Goal: Information Seeking & Learning: Learn about a topic

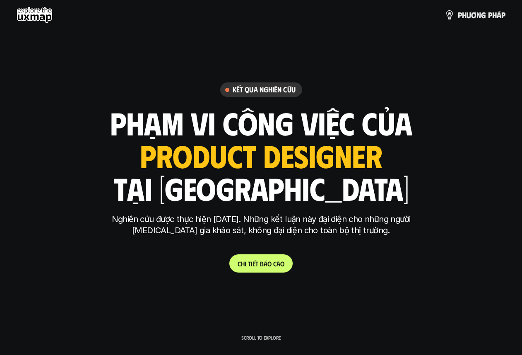
scroll to position [2556, 0]
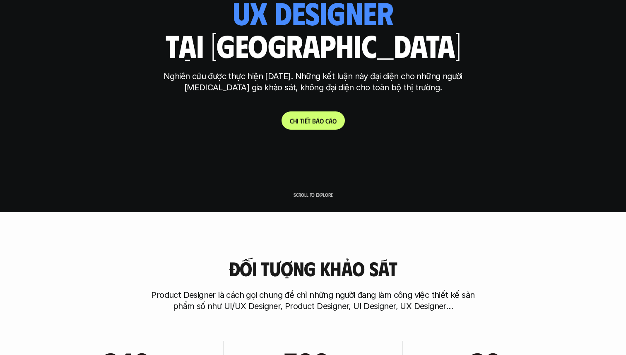
click at [319, 122] on p "C h i t i ế t b á o c á o" at bounding box center [313, 121] width 47 height 8
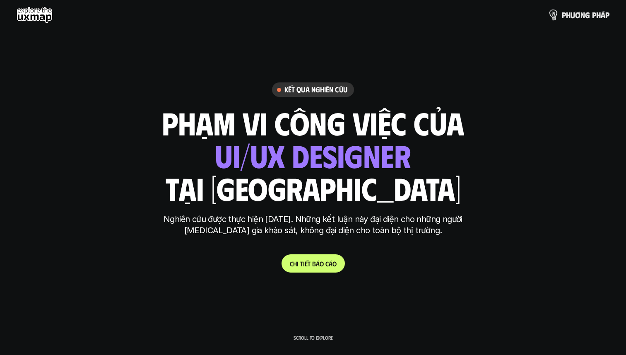
click at [556, 17] on img at bounding box center [553, 15] width 12 height 12
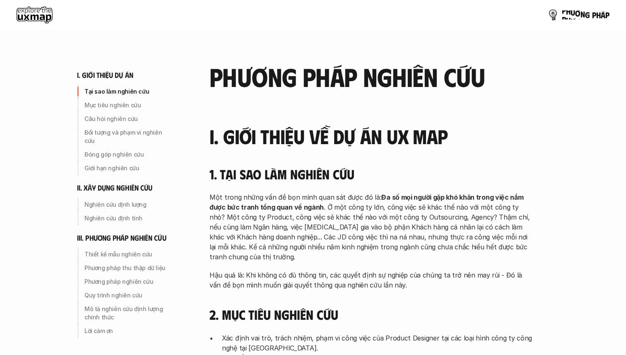
click at [574, 18] on p "p h ư ơ n g p h á p" at bounding box center [586, 14] width 48 height 9
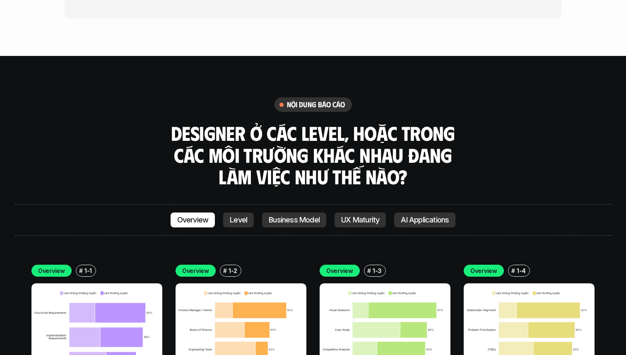
scroll to position [2220, 0]
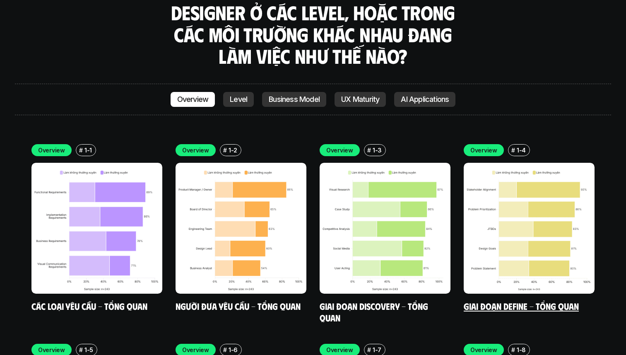
scroll to position [2343, 0]
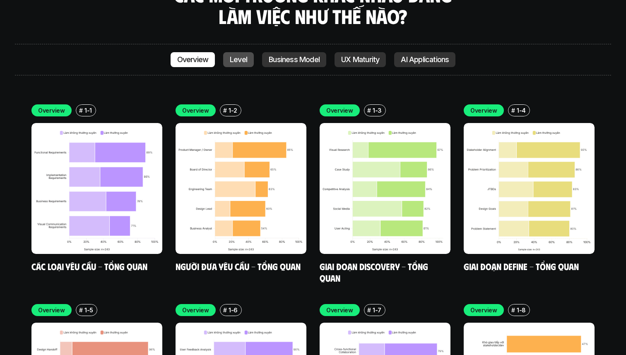
click at [240, 55] on p "Level" at bounding box center [238, 59] width 17 height 8
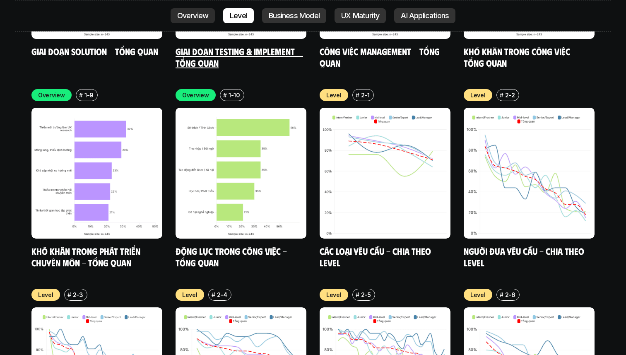
scroll to position [2806, 0]
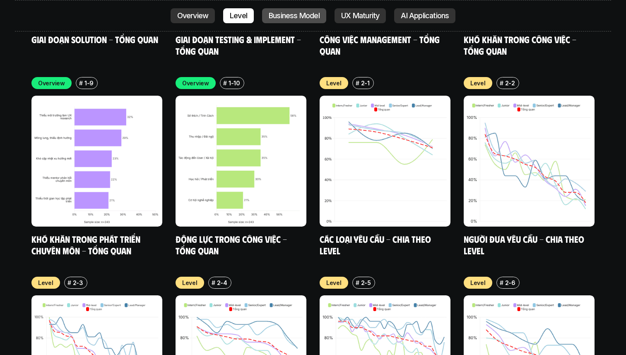
click at [290, 16] on p "Business Model" at bounding box center [294, 16] width 51 height 8
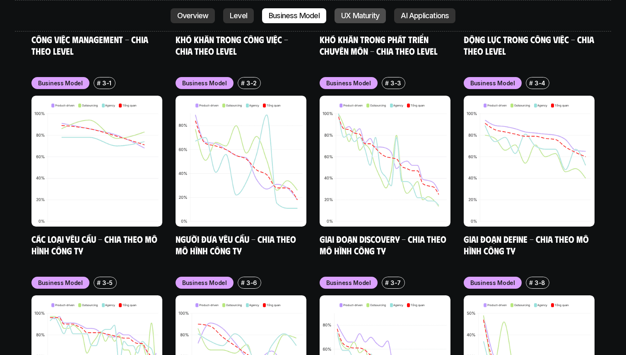
click at [357, 16] on p "UX Maturity" at bounding box center [360, 16] width 38 height 8
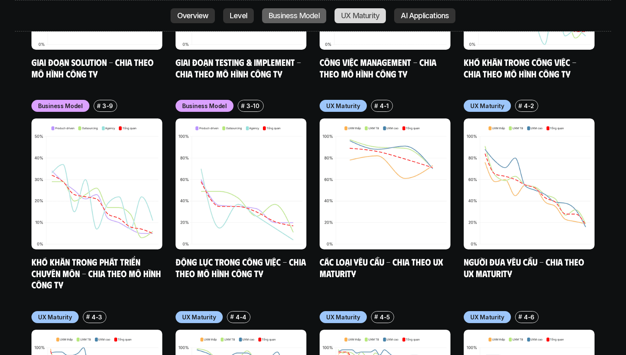
scroll to position [3803, 0]
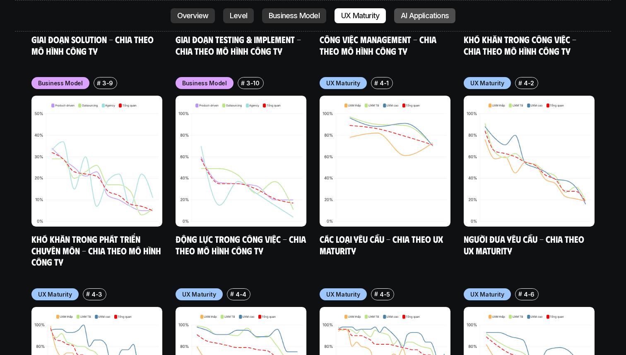
click at [412, 15] on p "AI Applications" at bounding box center [425, 16] width 48 height 8
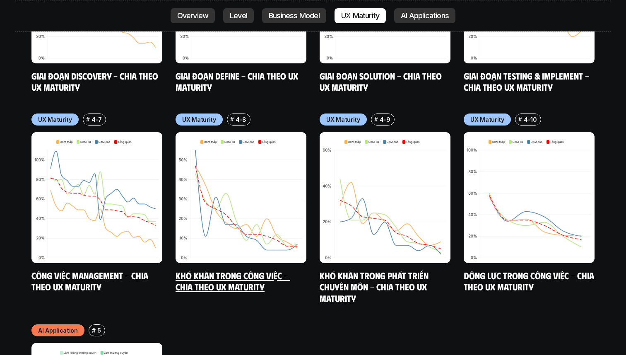
scroll to position [4175, 0]
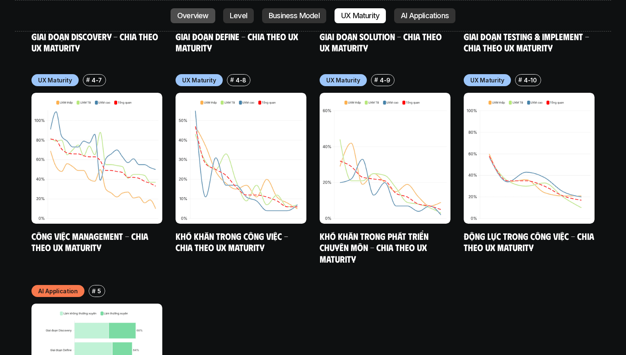
click at [196, 20] on link "Overview" at bounding box center [192, 15] width 45 height 15
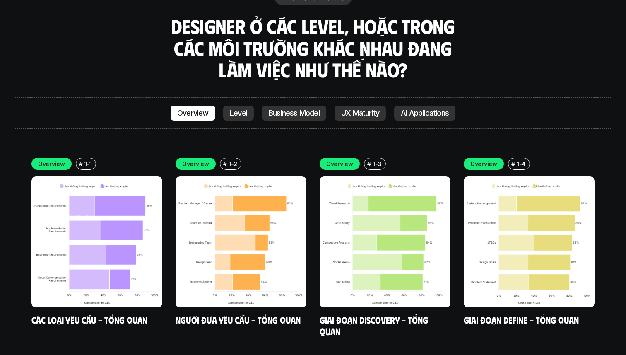
scroll to position [2326, 0]
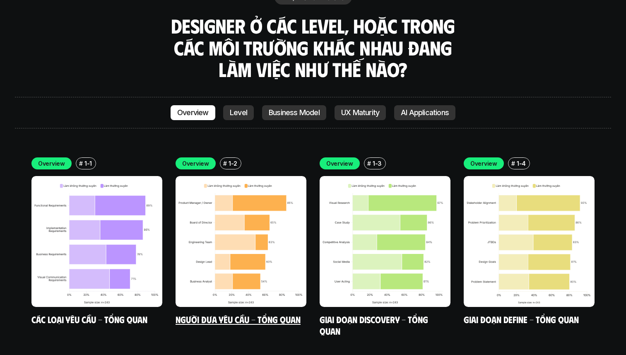
click at [224, 313] on link "Người đưa yêu cầu - Tổng quan" at bounding box center [237, 318] width 125 height 11
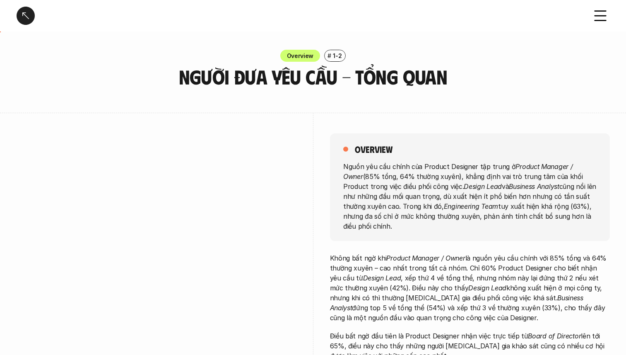
click at [27, 21] on div at bounding box center [26, 16] width 18 height 18
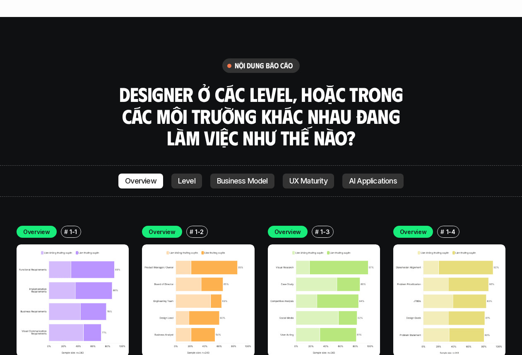
scroll to position [2271, 0]
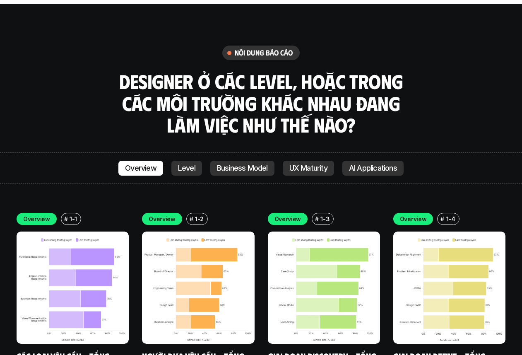
click at [179, 350] on link "Người đưa yêu cầu - Tổng quan" at bounding box center [194, 361] width 104 height 23
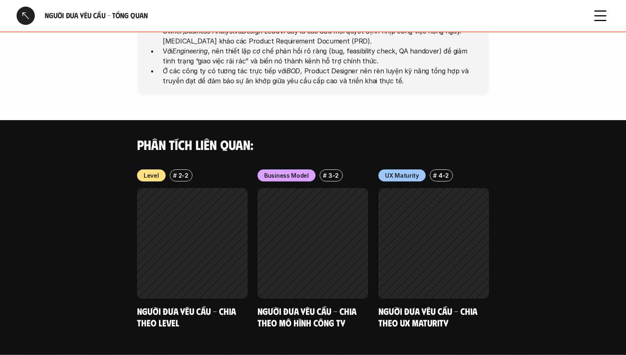
scroll to position [557, 0]
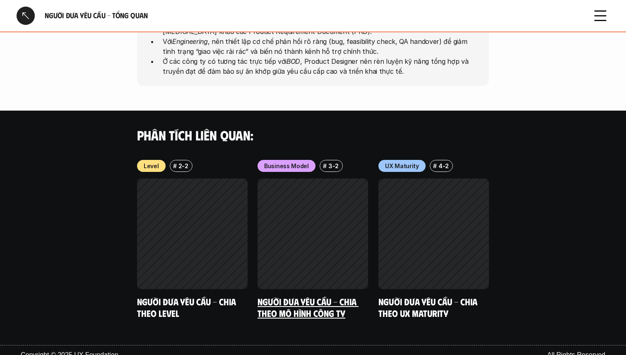
click at [308, 248] on div at bounding box center [312, 233] width 110 height 110
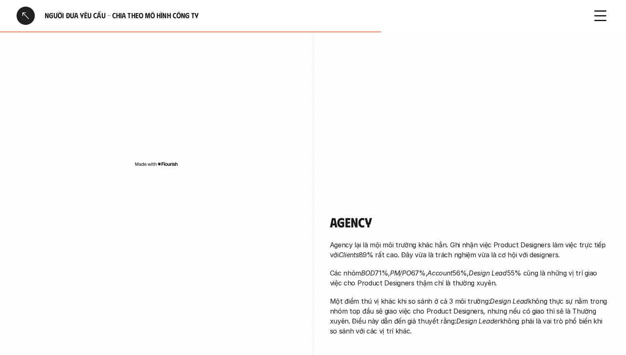
scroll to position [850, 0]
click at [29, 20] on div at bounding box center [26, 16] width 18 height 18
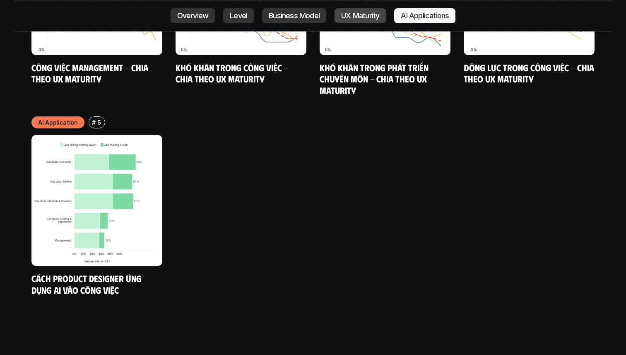
scroll to position [4397, 0]
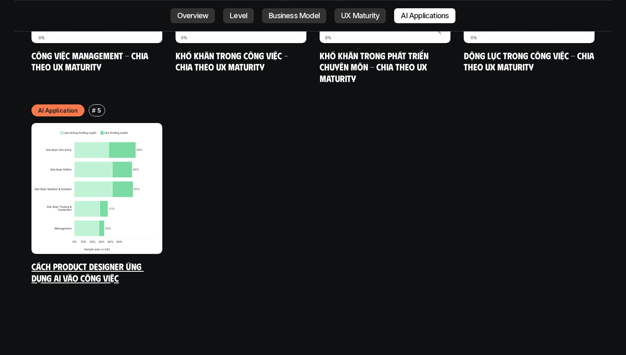
click at [91, 260] on link "Cách Product Designer ứng dụng AI vào công việc" at bounding box center [87, 271] width 112 height 23
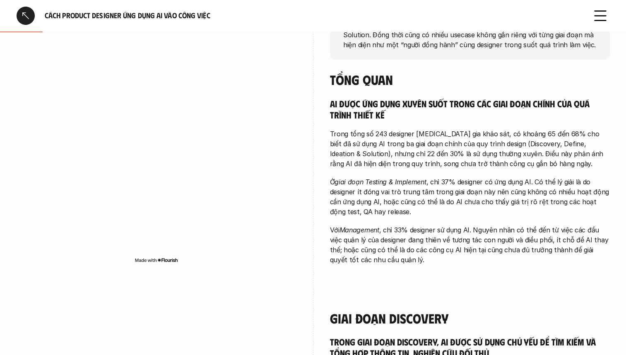
scroll to position [175, 0]
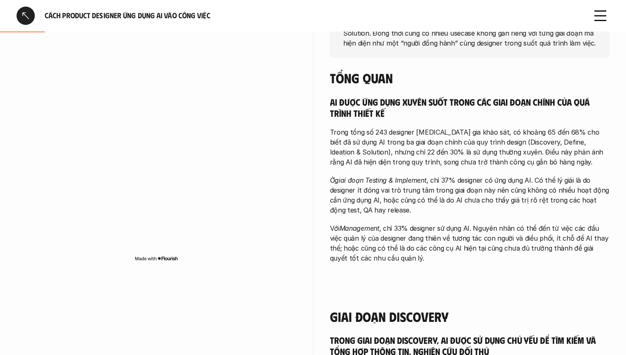
click at [24, 10] on div at bounding box center [26, 16] width 18 height 18
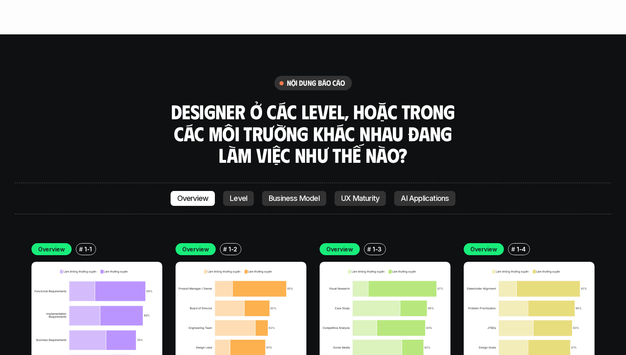
scroll to position [2243, 0]
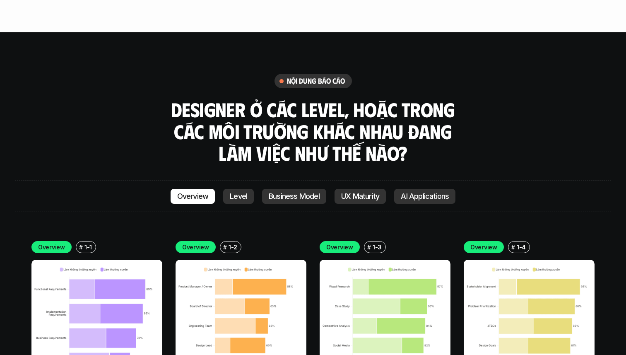
click at [227, 263] on img at bounding box center [240, 324] width 131 height 131
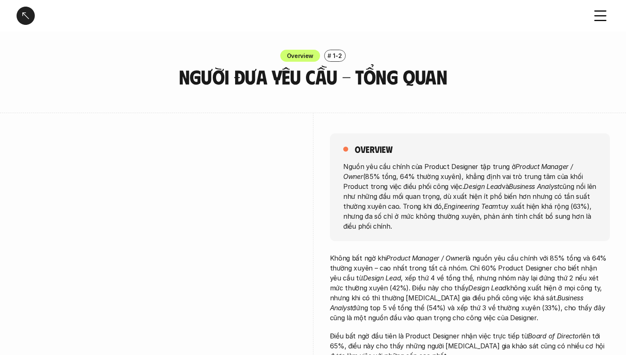
click at [22, 12] on div at bounding box center [26, 16] width 18 height 18
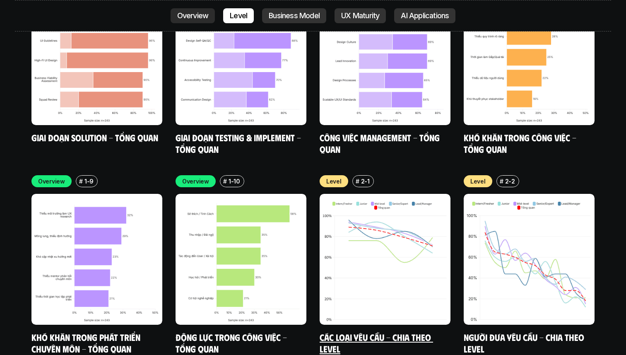
scroll to position [2711, 0]
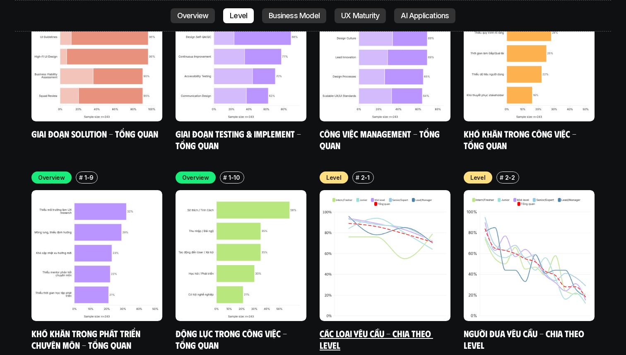
click at [415, 233] on img at bounding box center [384, 255] width 131 height 131
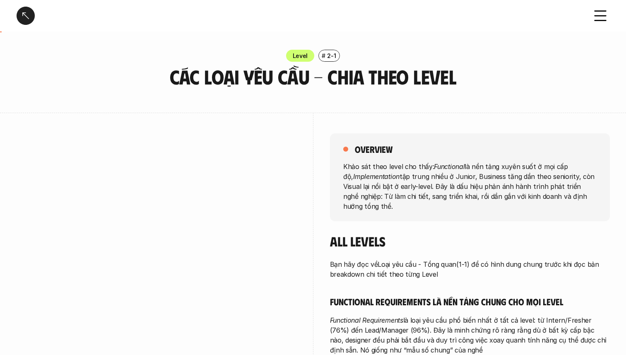
drag, startPoint x: 21, startPoint y: 12, endPoint x: 29, endPoint y: 12, distance: 7.4
click at [22, 12] on div at bounding box center [26, 16] width 18 height 18
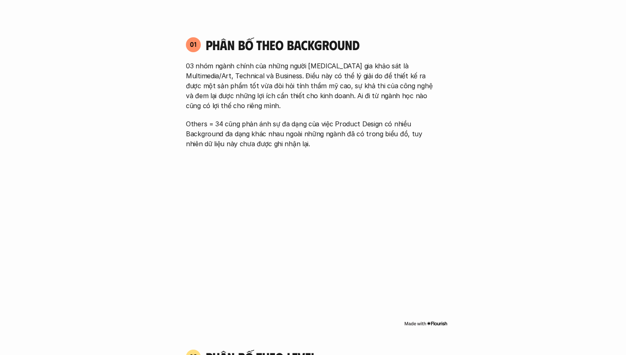
scroll to position [543, 0]
